Goal: Task Accomplishment & Management: Complete application form

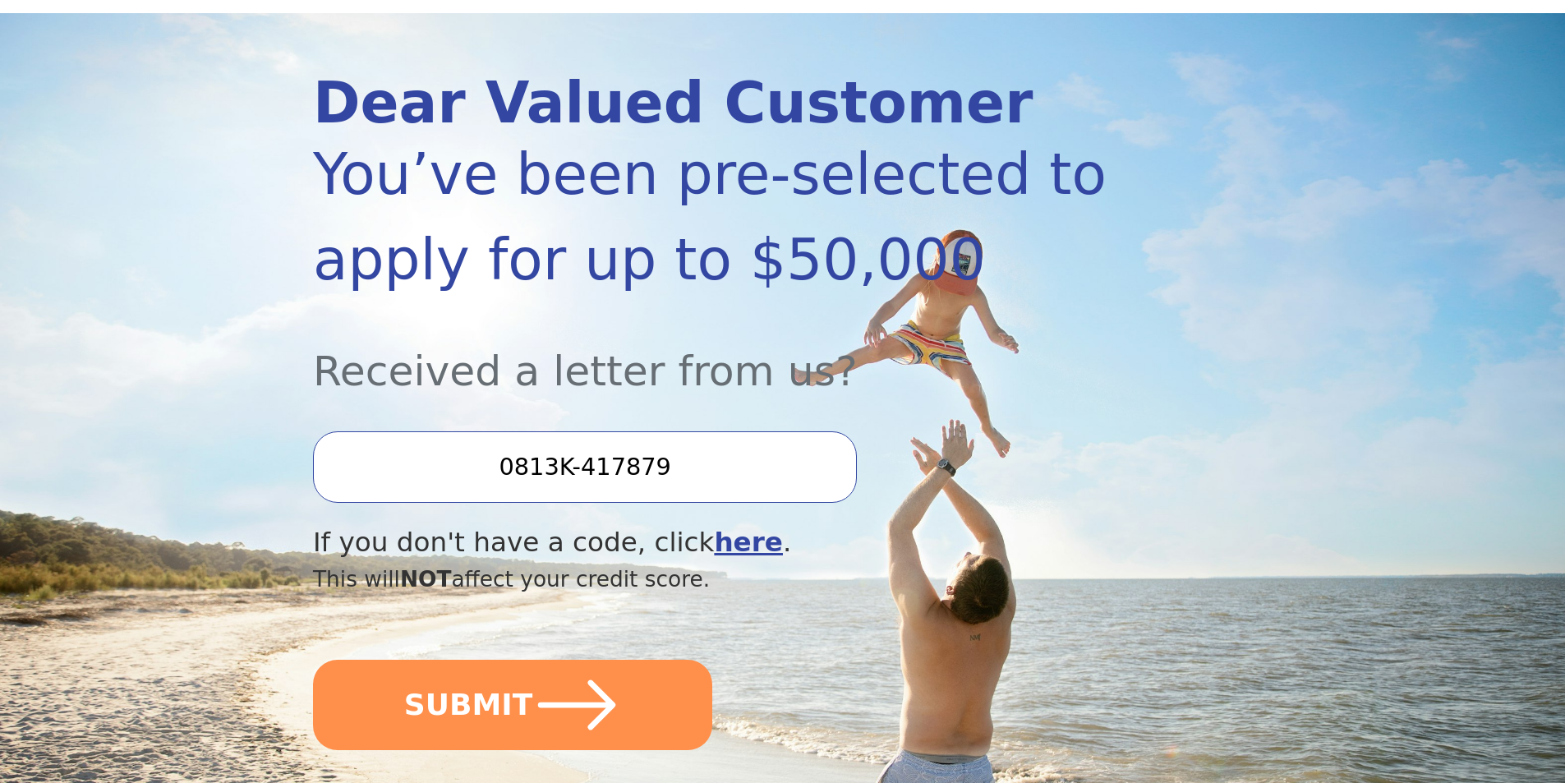
scroll to position [246, 0]
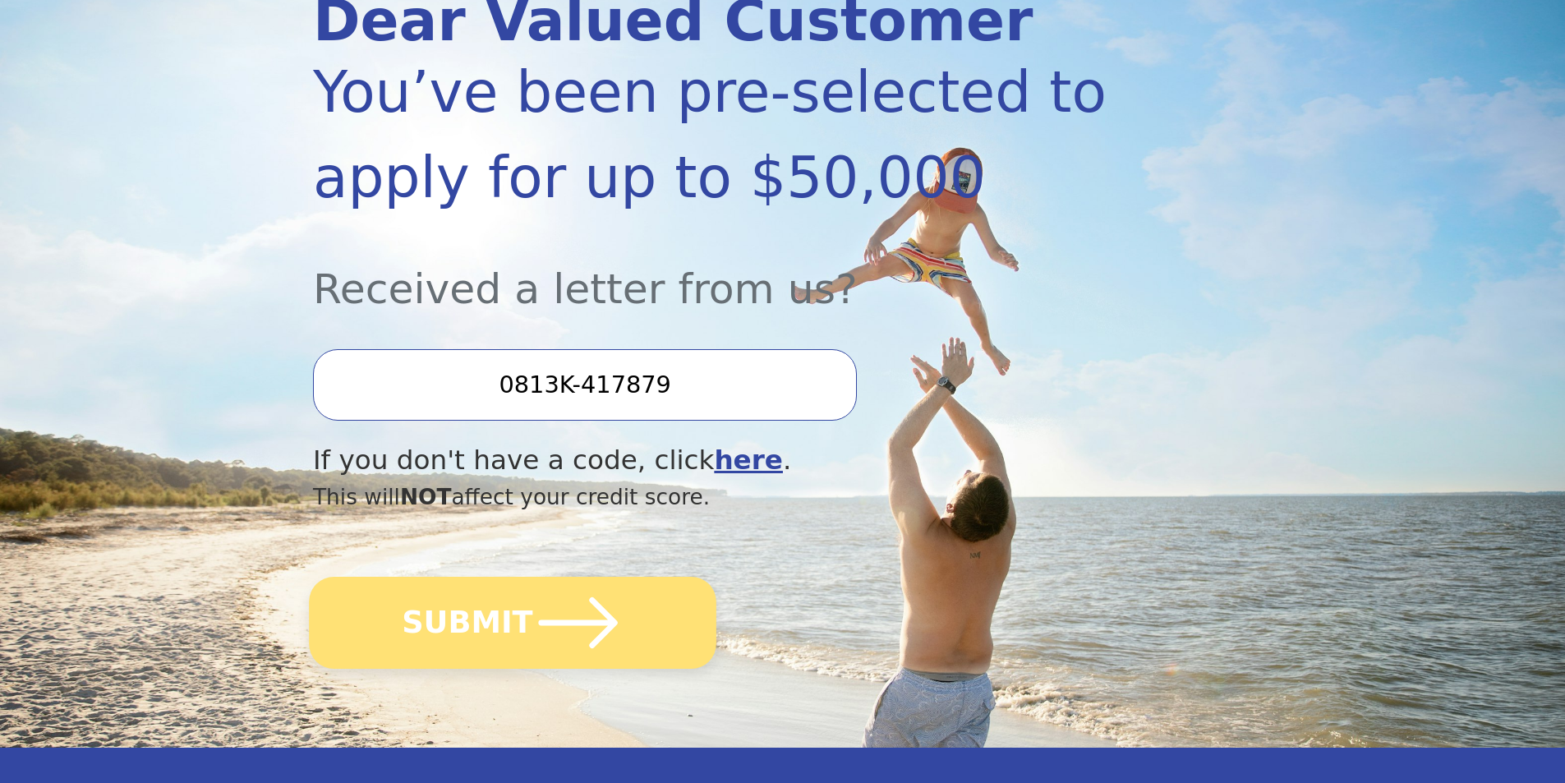
click at [618, 621] on button "SUBMIT" at bounding box center [512, 623] width 407 height 92
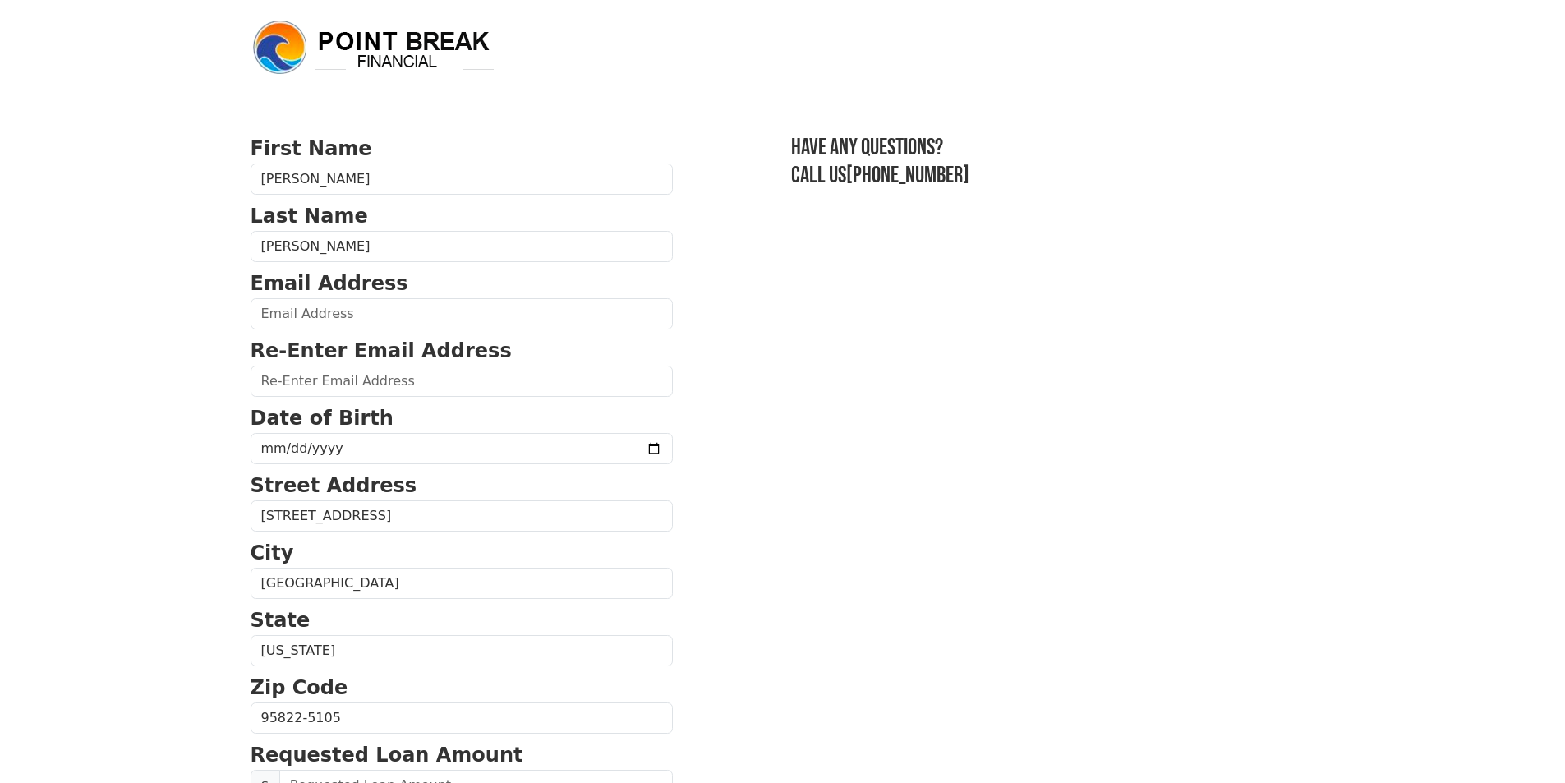
scroll to position [164, 0]
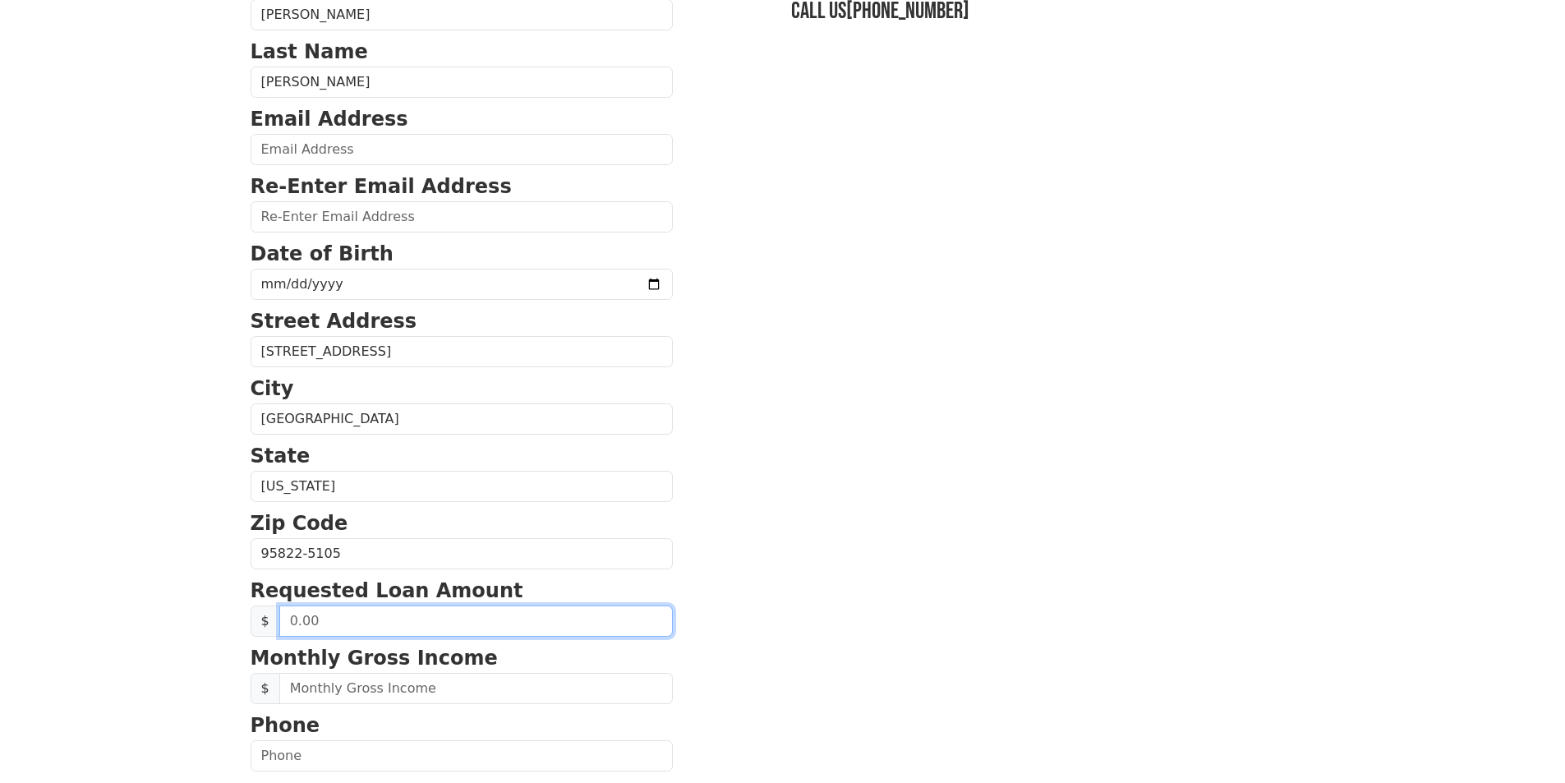
click at [325, 623] on input "text" at bounding box center [475, 620] width 393 height 31
type input "14,000.00"
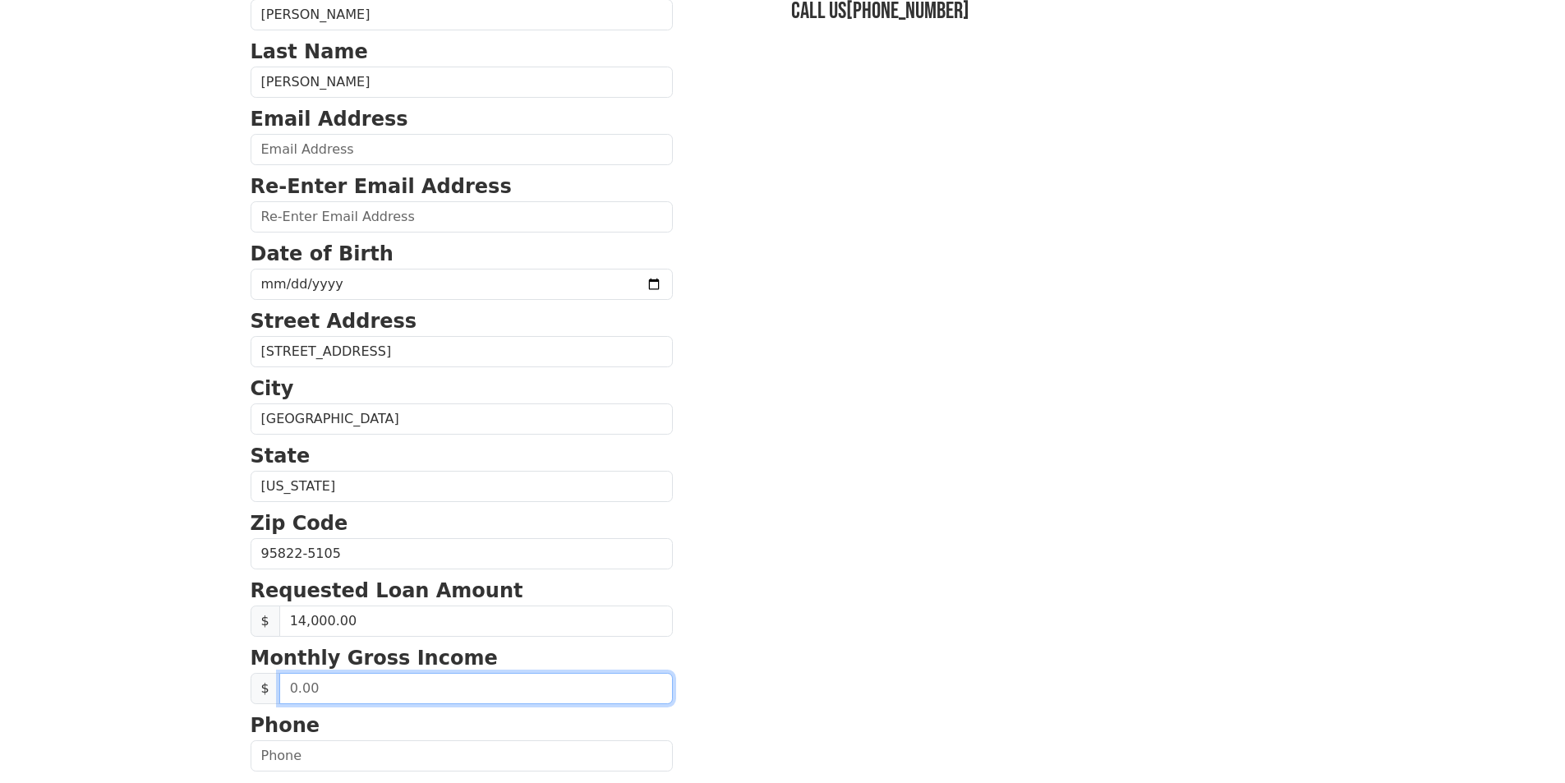
click at [366, 689] on input "text" at bounding box center [475, 688] width 393 height 31
click at [301, 687] on input "text" at bounding box center [475, 688] width 393 height 31
type input "9,116.00"
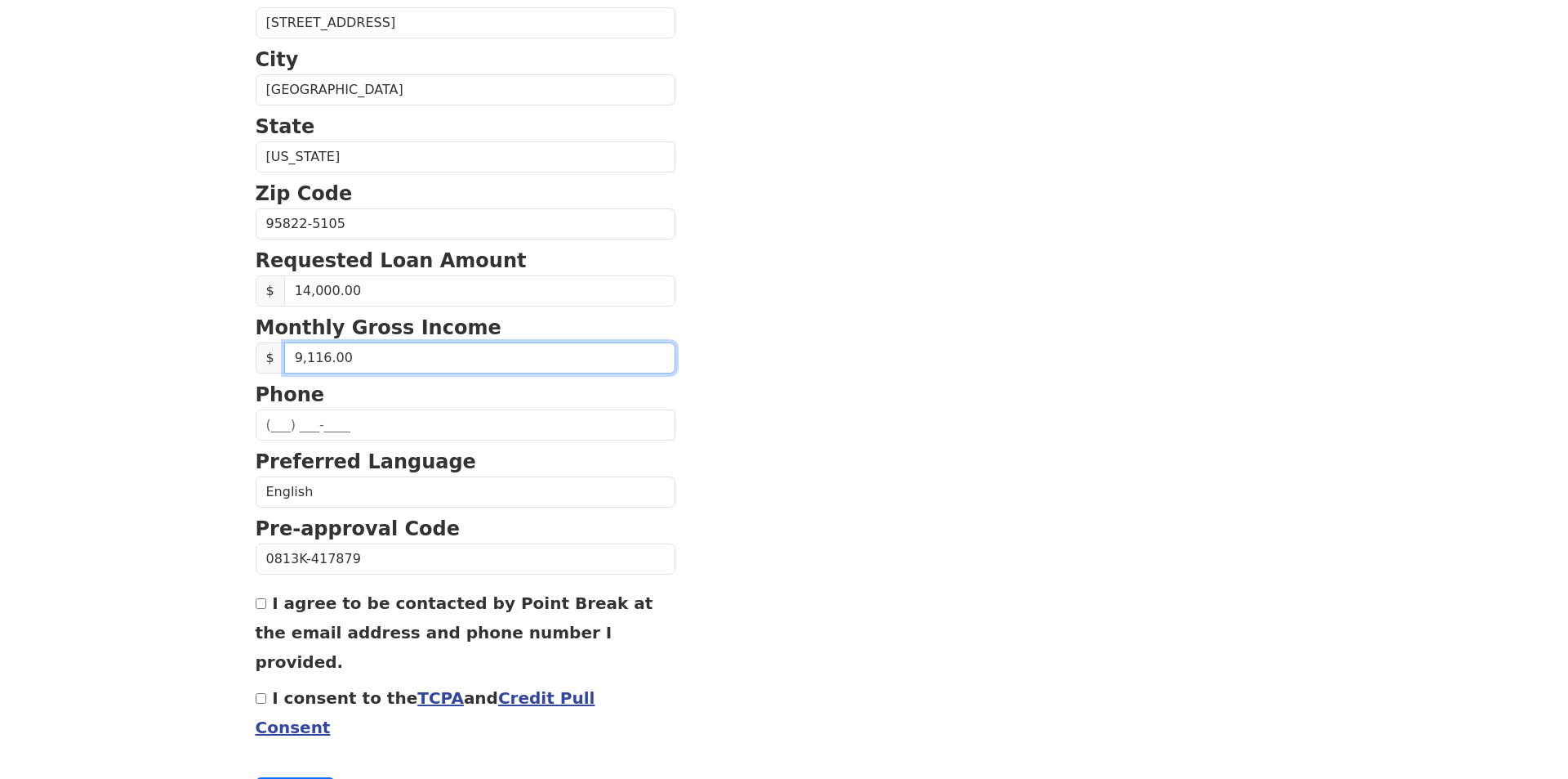
scroll to position [522, 0]
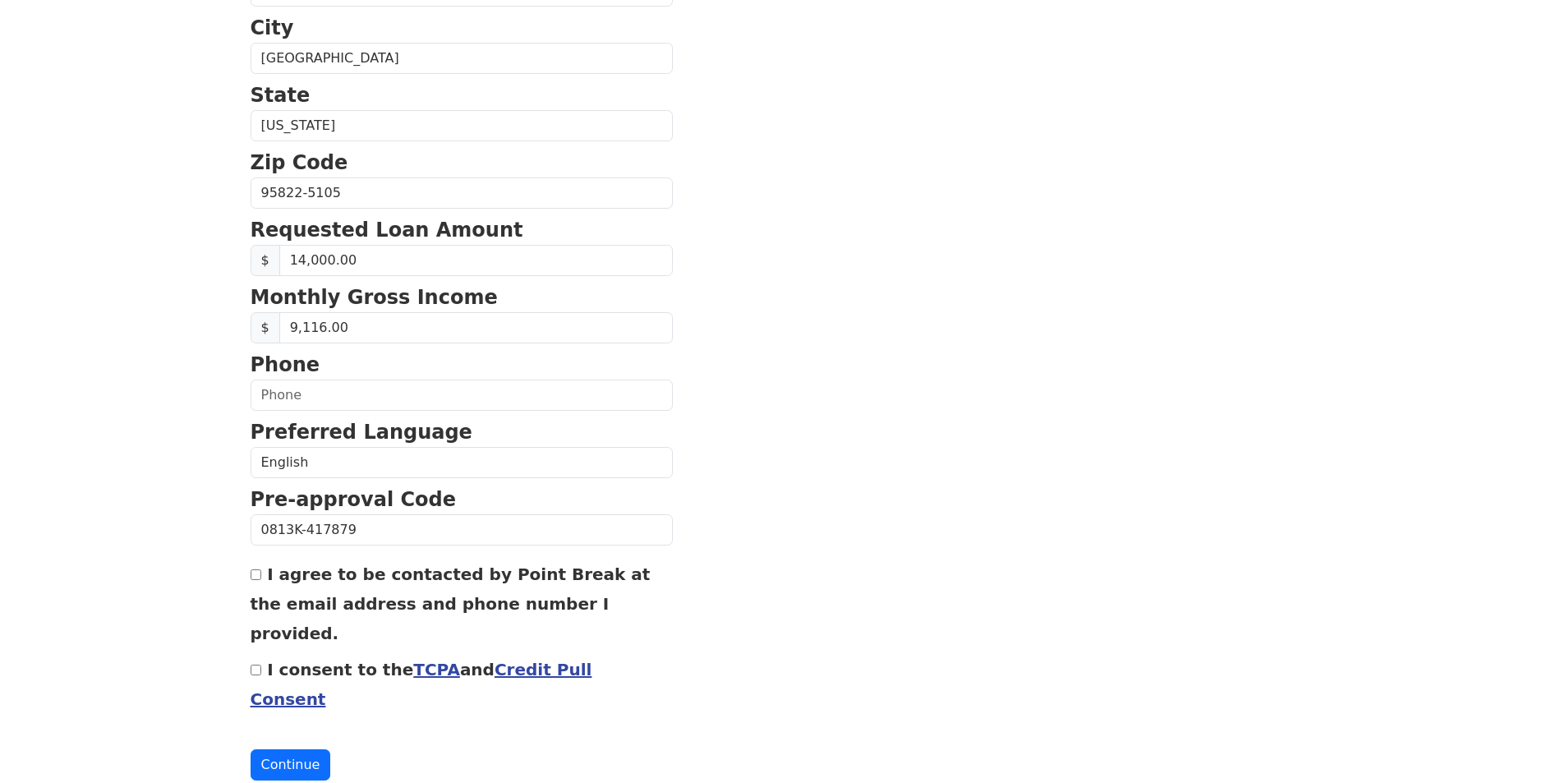
click at [535, 660] on link "Credit Pull Consent" at bounding box center [422, 684] width 342 height 49
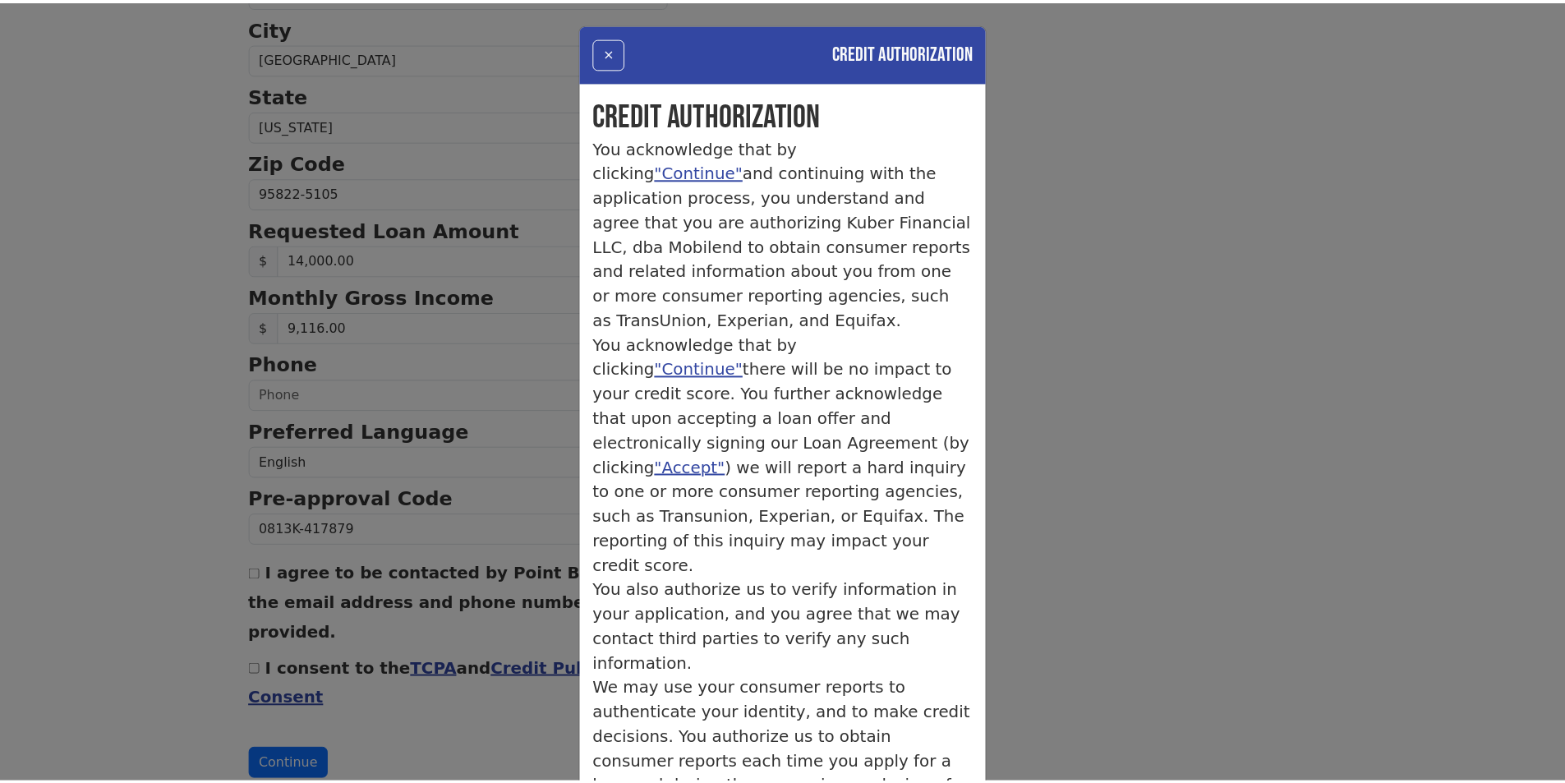
scroll to position [142, 0]
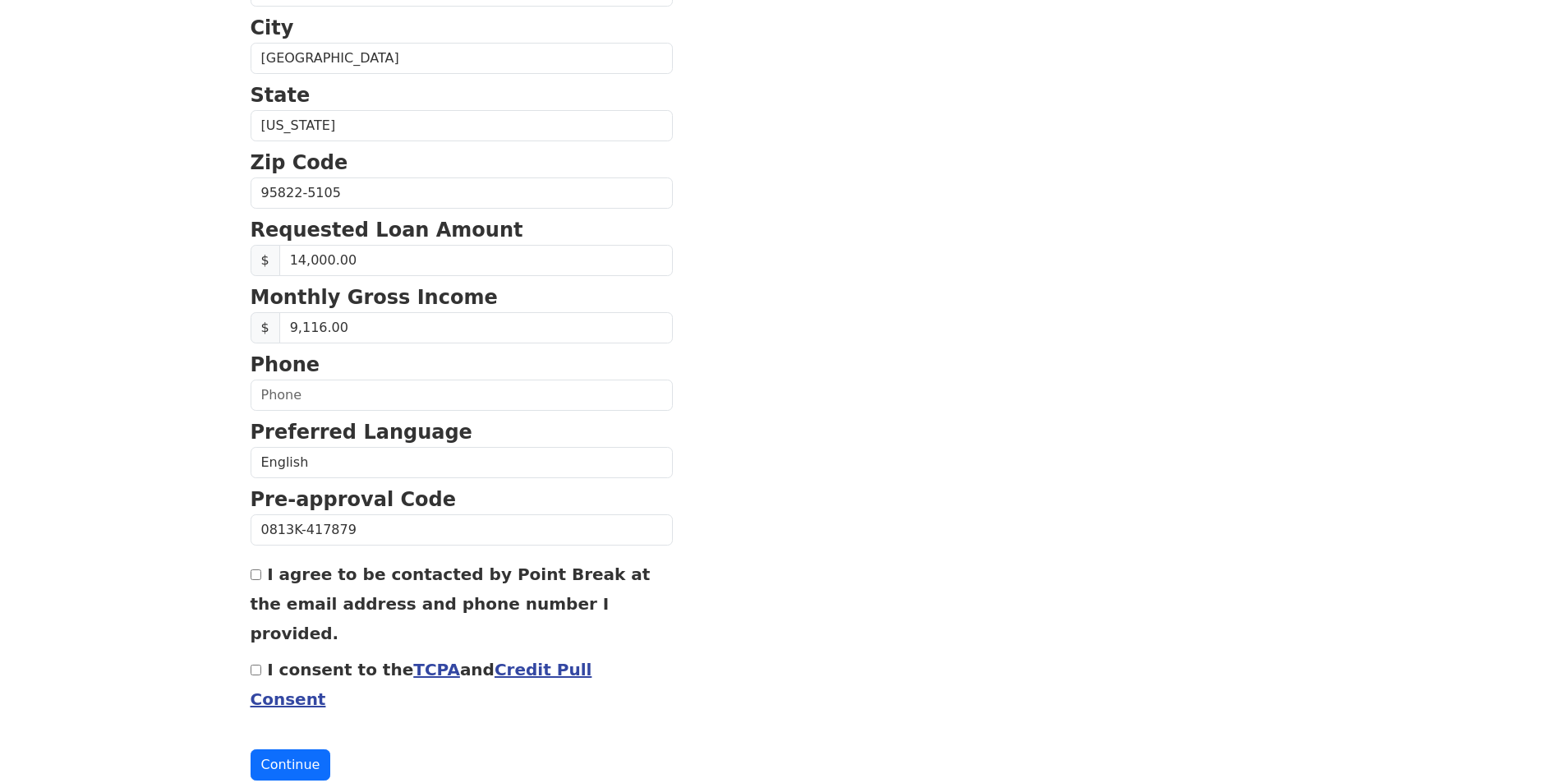
click at [257, 664] on input "I consent to the TCPA and Credit Pull Consent" at bounding box center [256, 669] width 11 height 11
checkbox input "true"
click at [334, 400] on input "text" at bounding box center [462, 394] width 422 height 31
type input "(916) 831-8034"
type input "Lizmayorga82@yahoo.com"
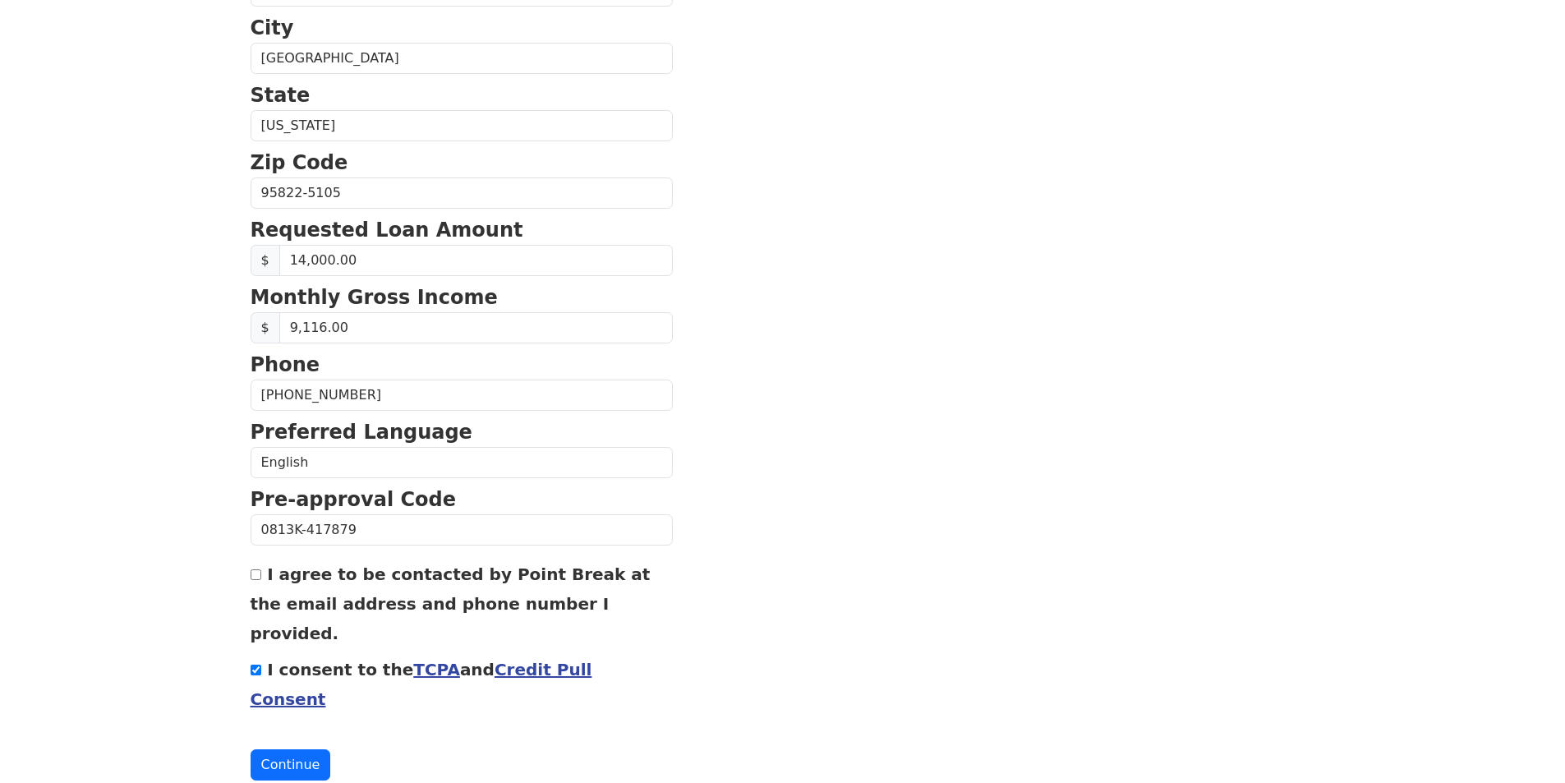
type input "Lizmayorga82@yahoo.com"
type input "(916) 831-8034"
click at [283, 749] on button "Continue" at bounding box center [291, 764] width 80 height 31
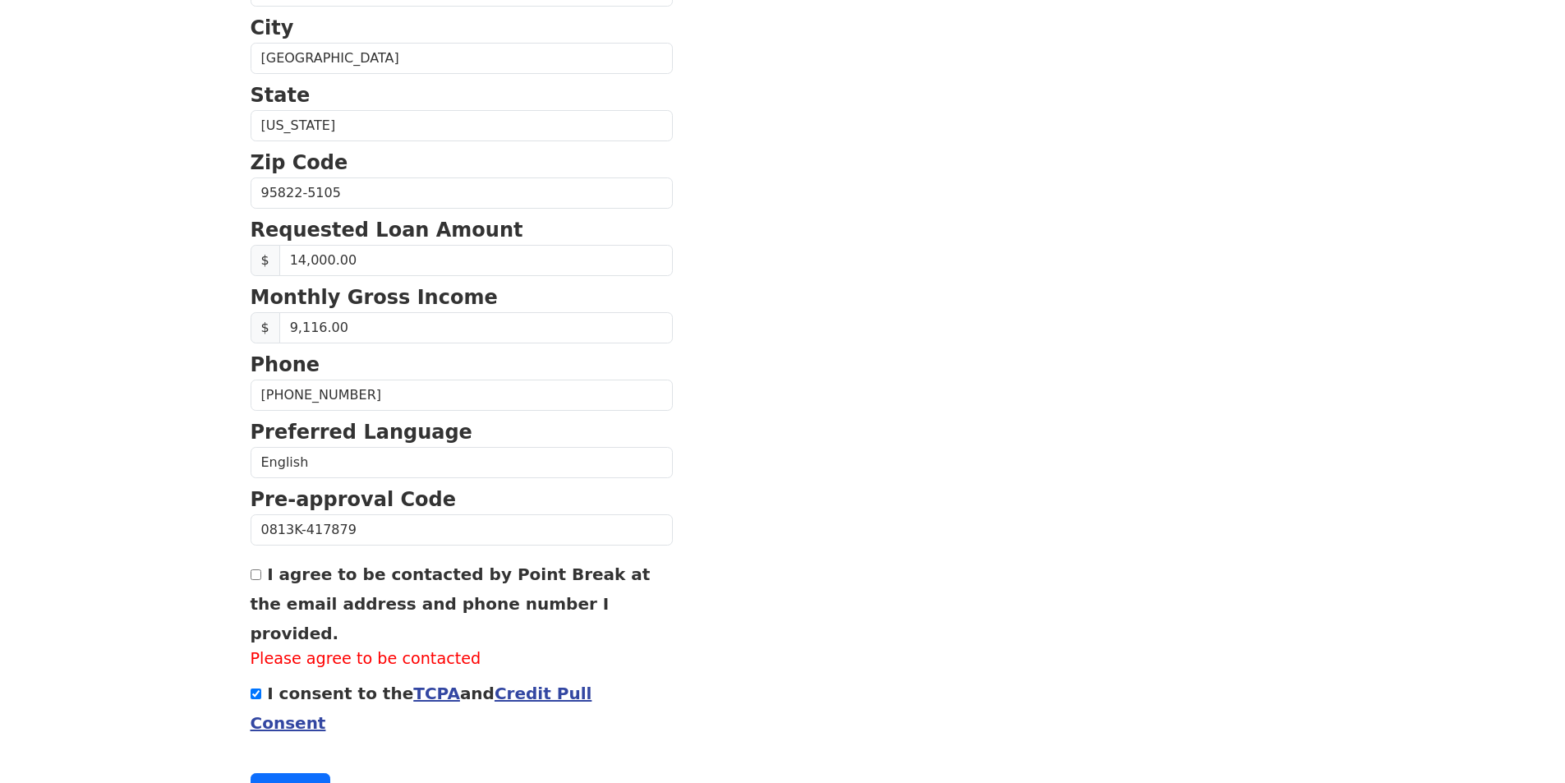
click at [298, 687] on form "First Name Elizabeth Last Name Mayorga Email Address Lizmayorga82@yahoo.com Re-…" at bounding box center [462, 194] width 422 height 1219
click at [255, 577] on input "I agree to be contacted by Point Break at the email address and phone number I …" at bounding box center [256, 574] width 11 height 11
checkbox input "true"
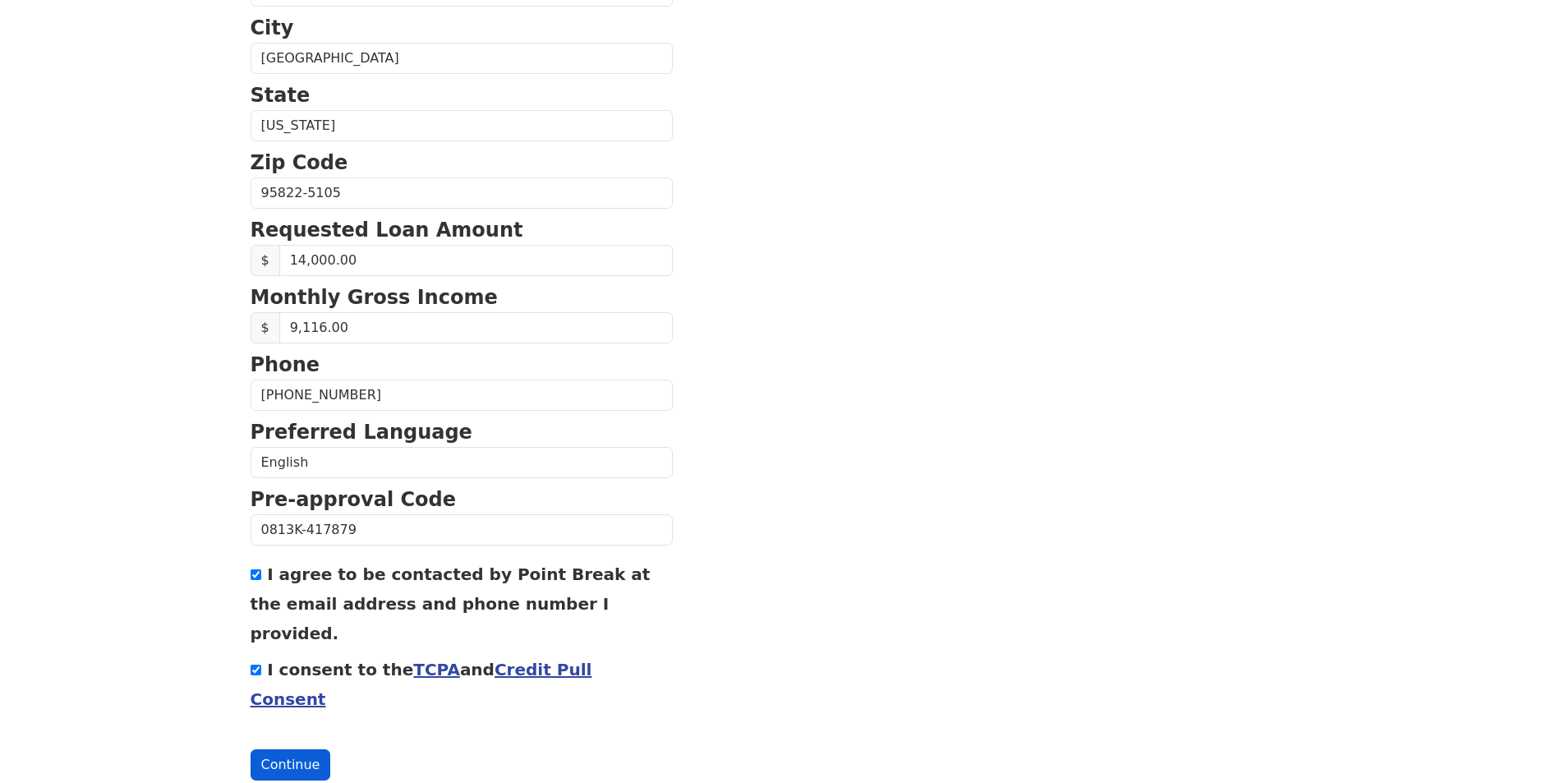
click at [297, 749] on button "Continue" at bounding box center [291, 764] width 80 height 31
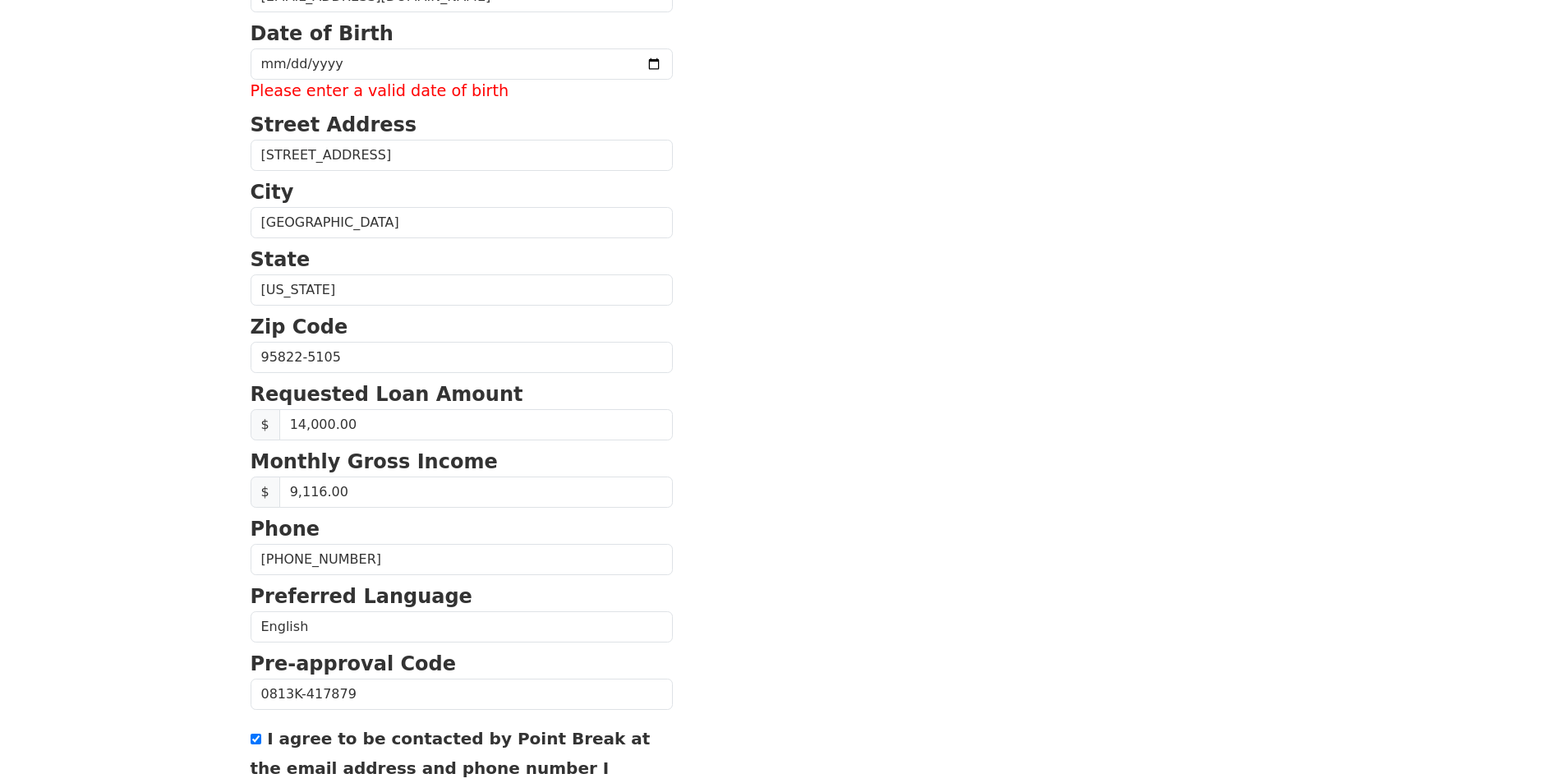
scroll to position [302, 0]
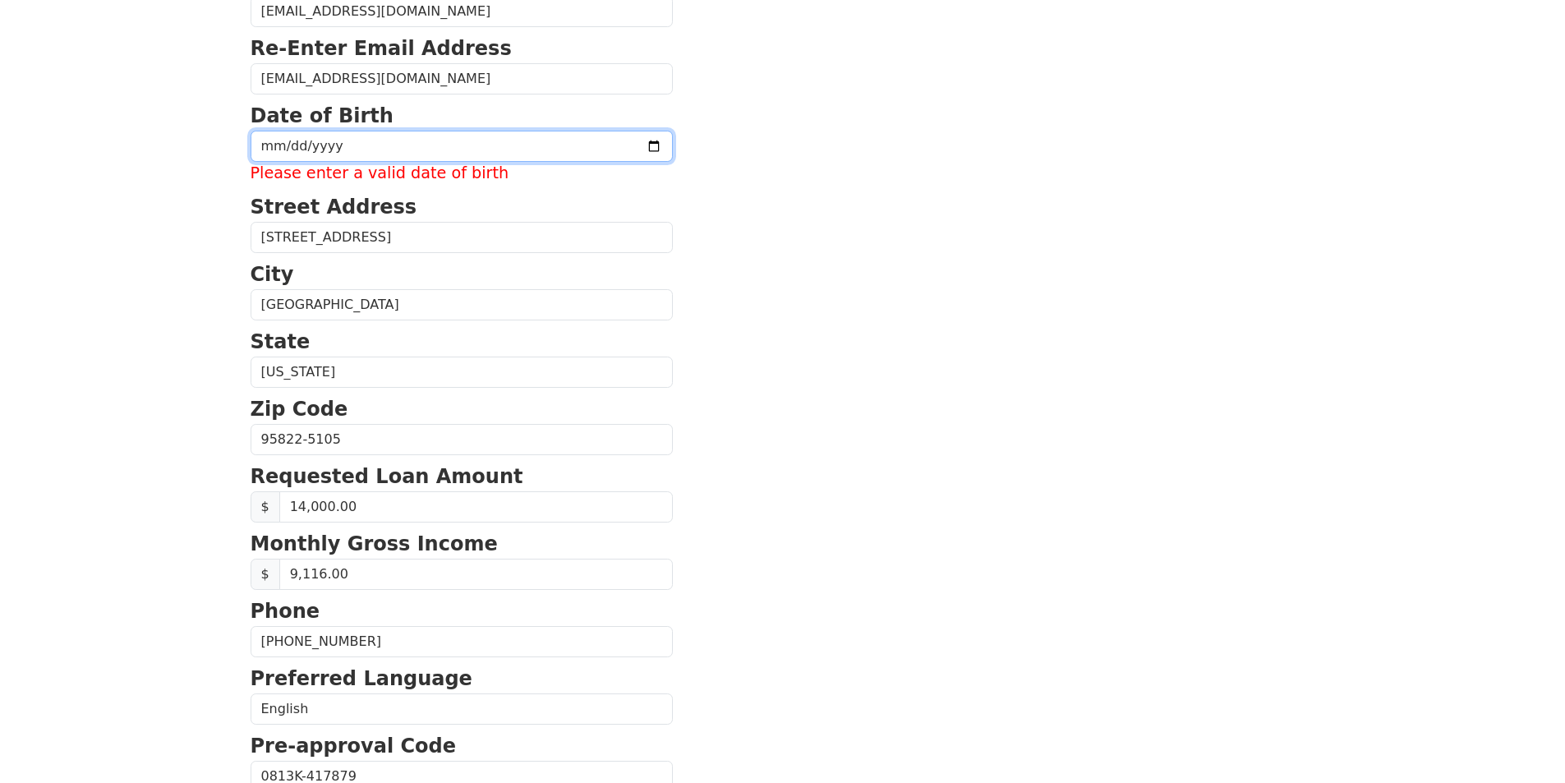
click at [307, 140] on input "date" at bounding box center [462, 146] width 422 height 31
type input "1982-06-22"
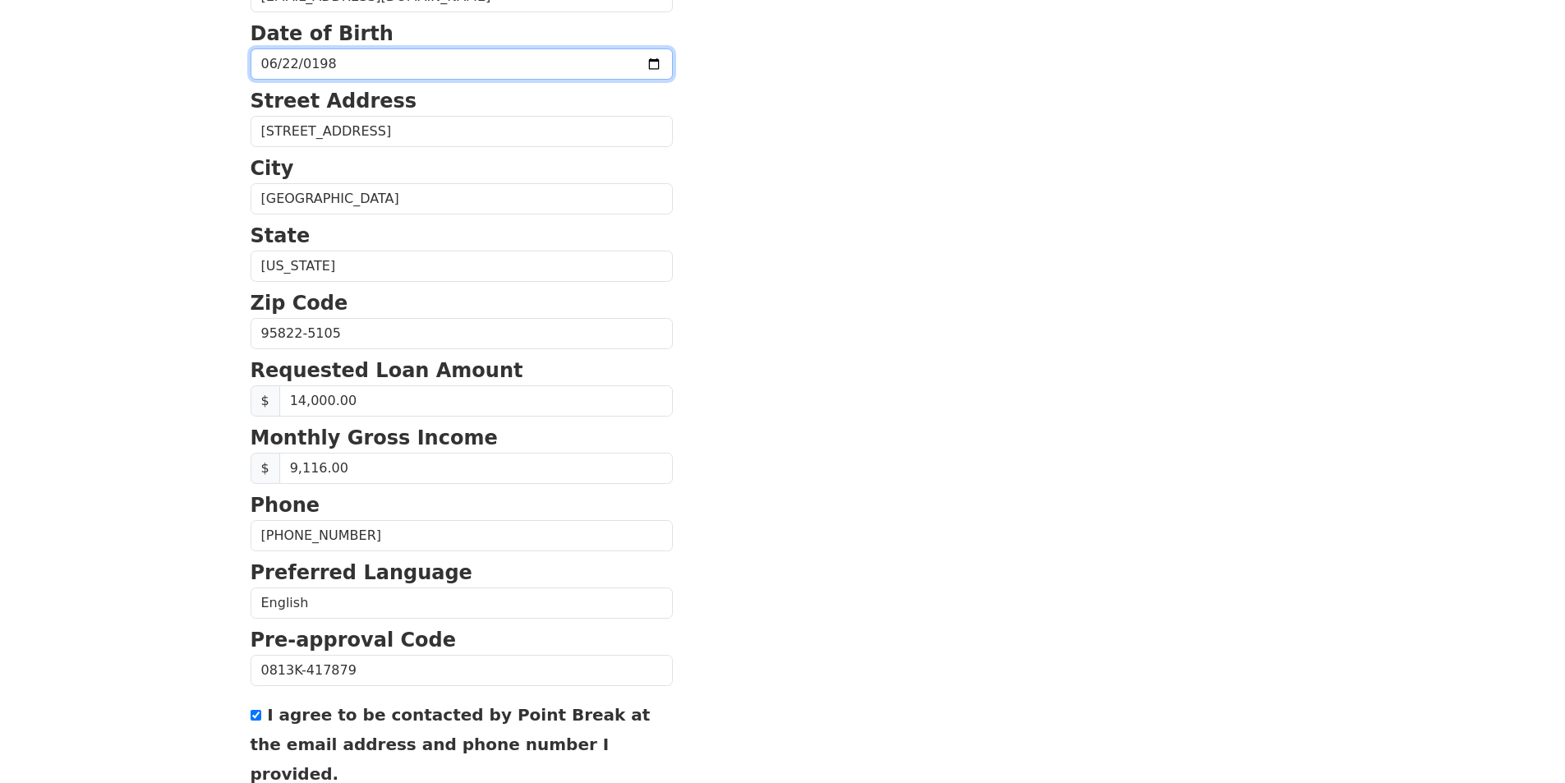
scroll to position [525, 0]
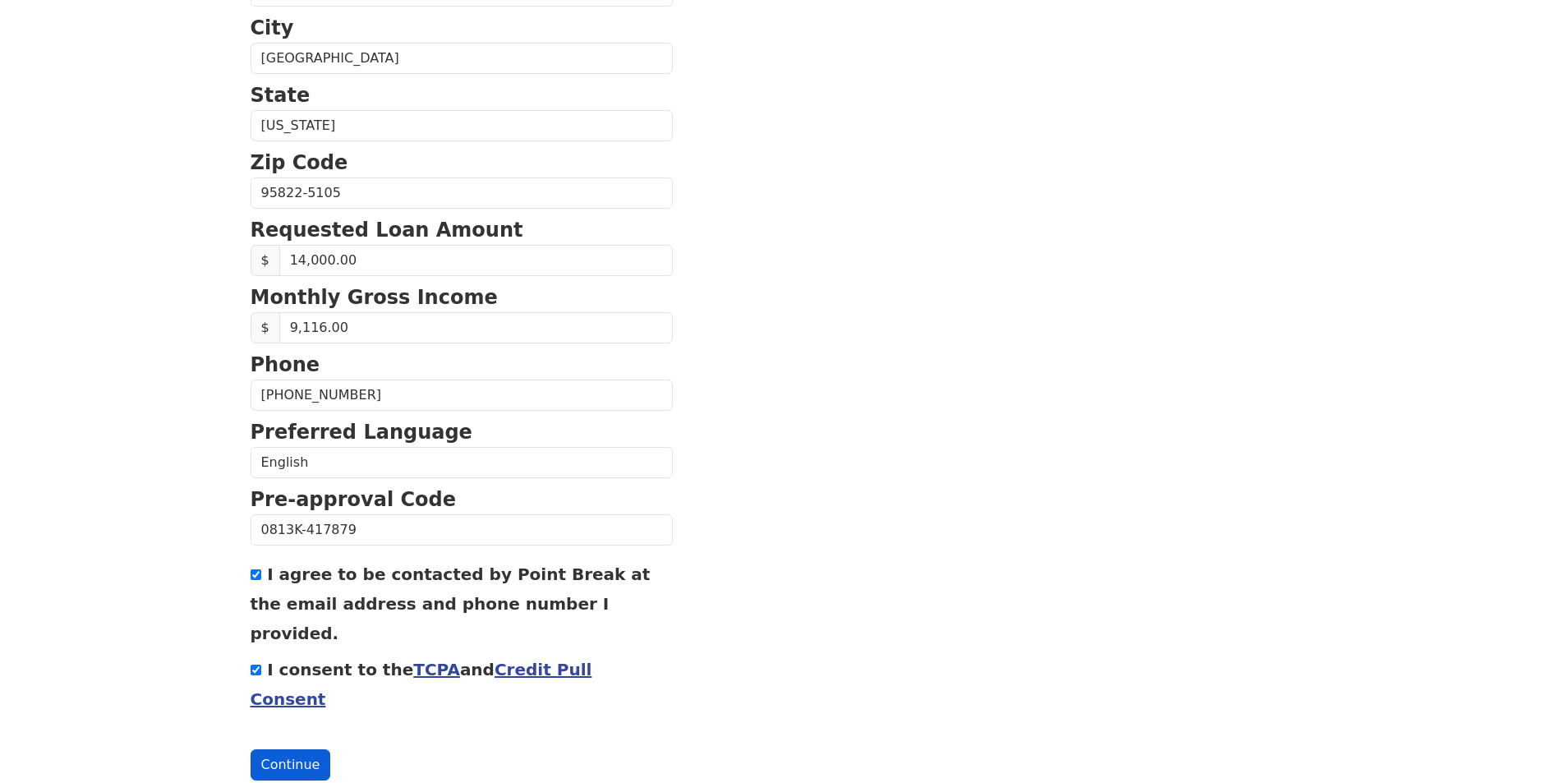
click at [290, 749] on button "Continue" at bounding box center [291, 764] width 80 height 31
